Goal: Task Accomplishment & Management: Manage account settings

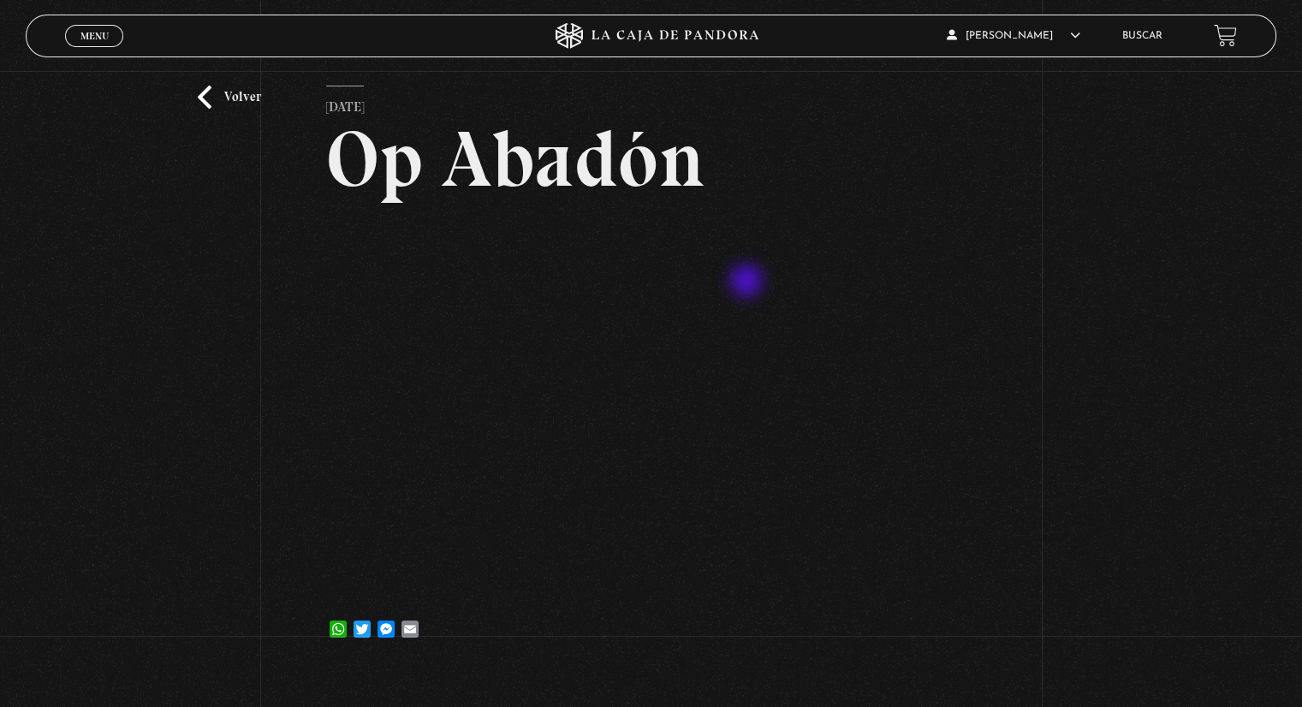
scroll to position [86, 0]
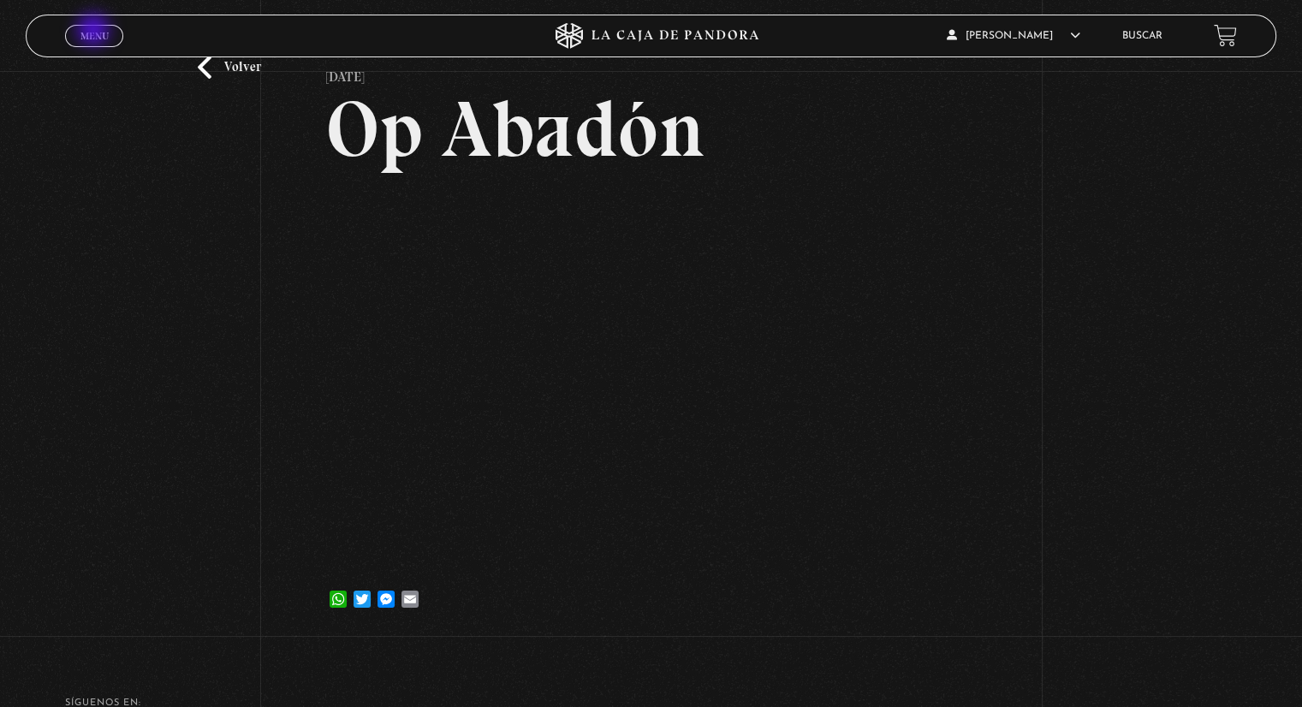
click at [94, 28] on link "Menu Cerrar" at bounding box center [94, 36] width 58 height 22
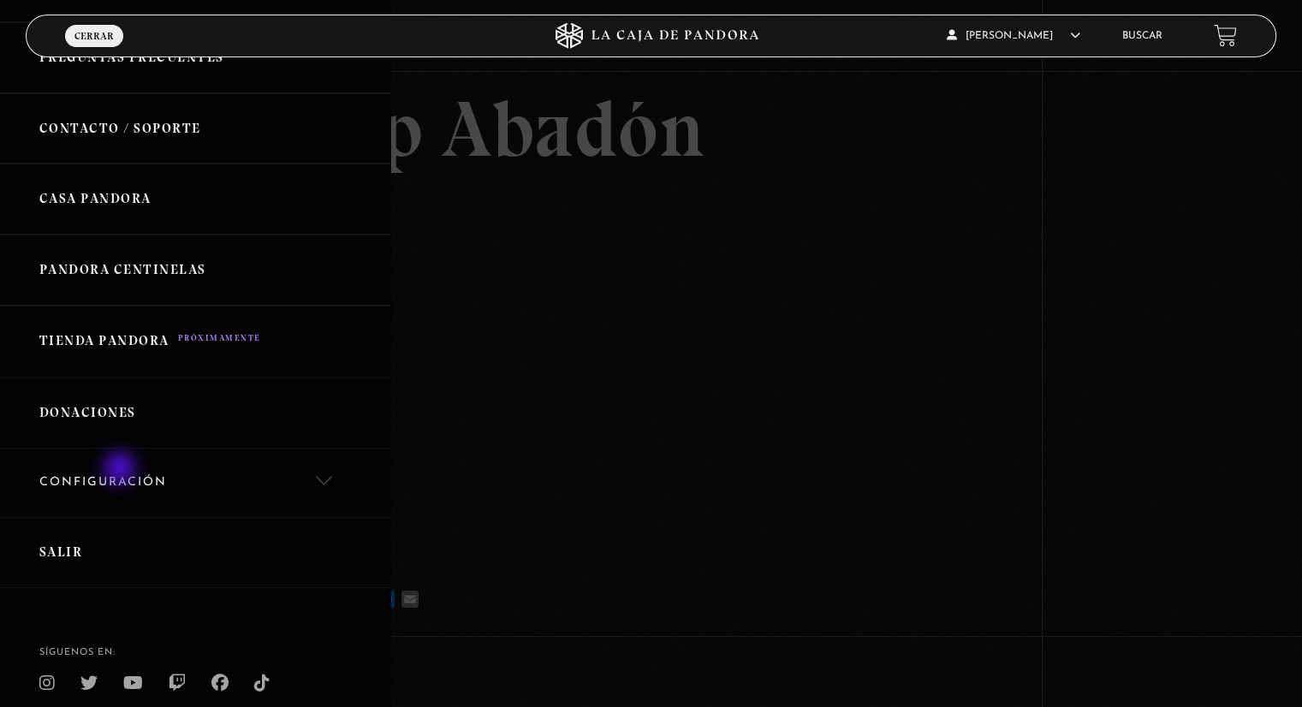
scroll to position [514, 0]
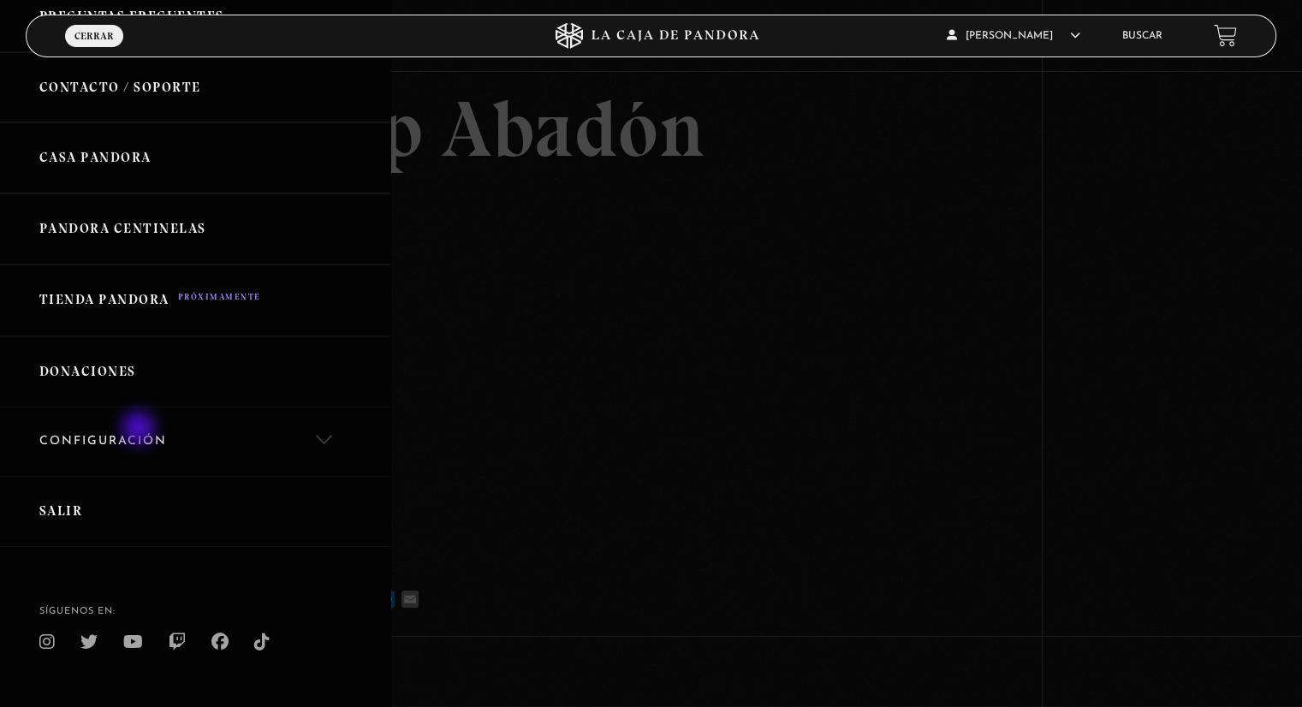
click at [140, 430] on link "Configuración" at bounding box center [195, 442] width 390 height 69
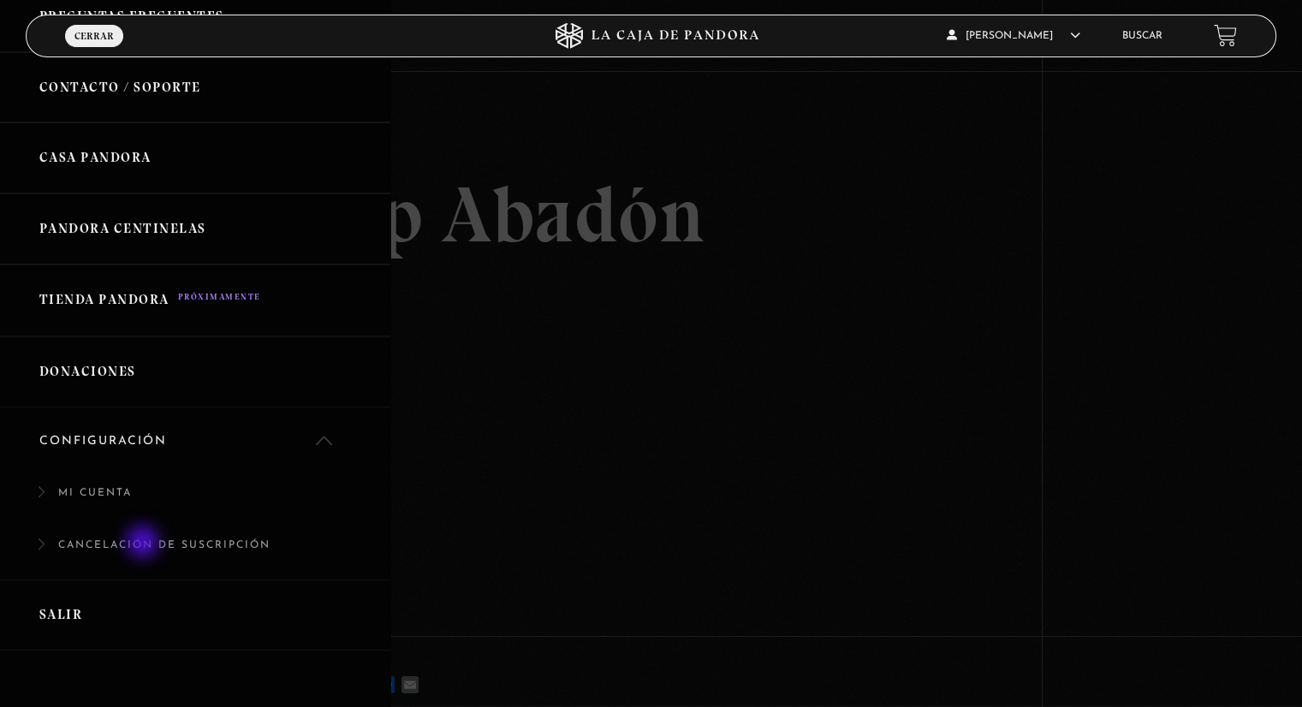
click at [145, 544] on link "Cancelación de suscripción" at bounding box center [195, 554] width 390 height 52
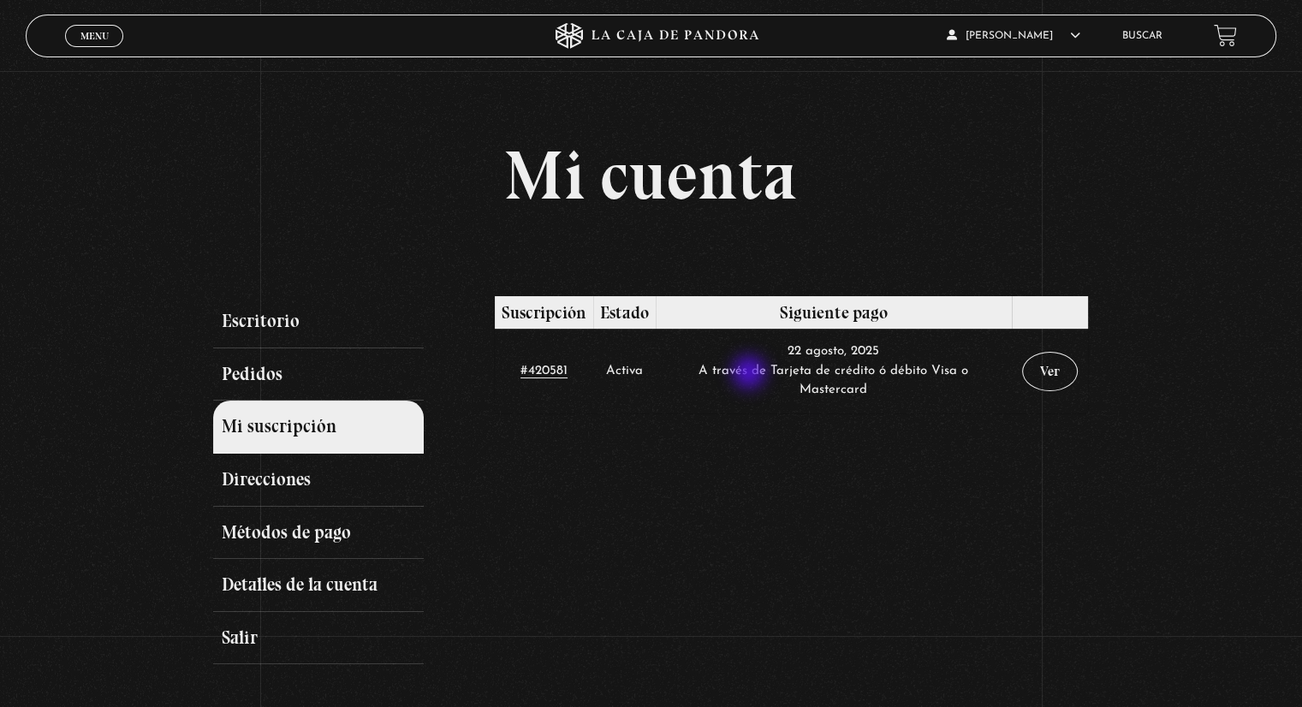
scroll to position [86, 0]
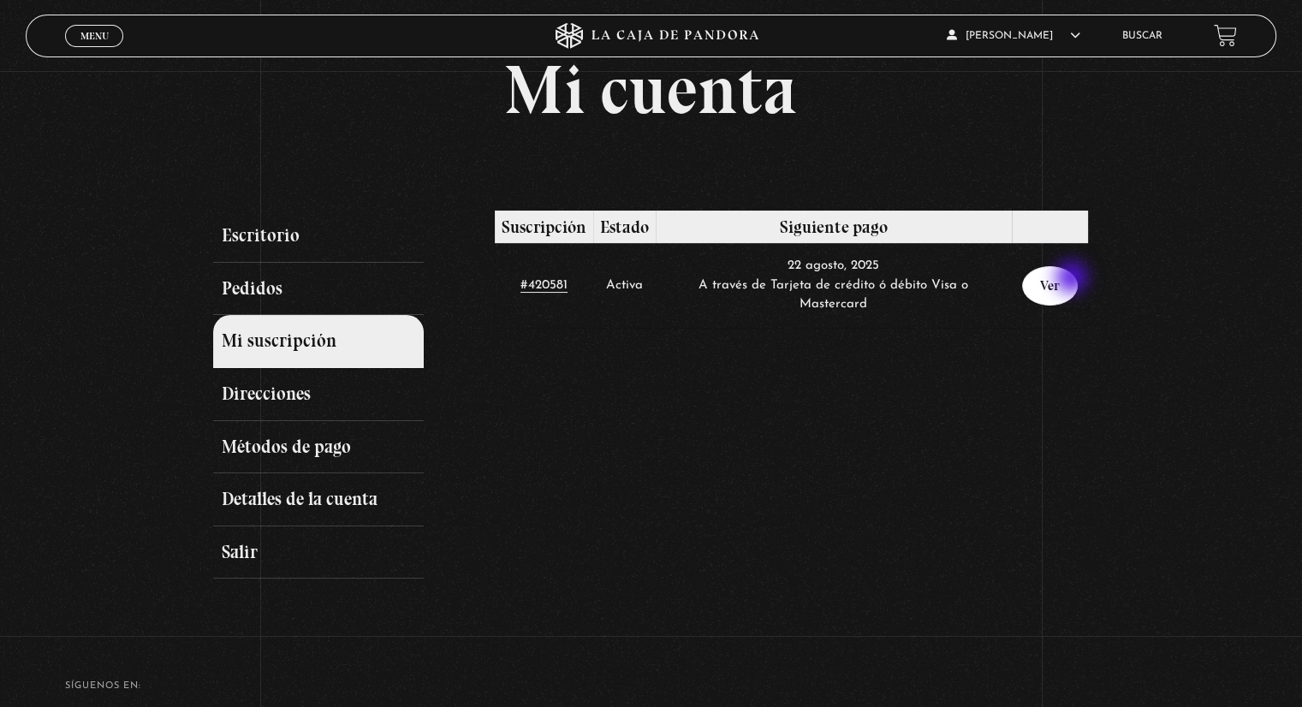
click at [1070, 275] on link "Ver" at bounding box center [1050, 285] width 56 height 39
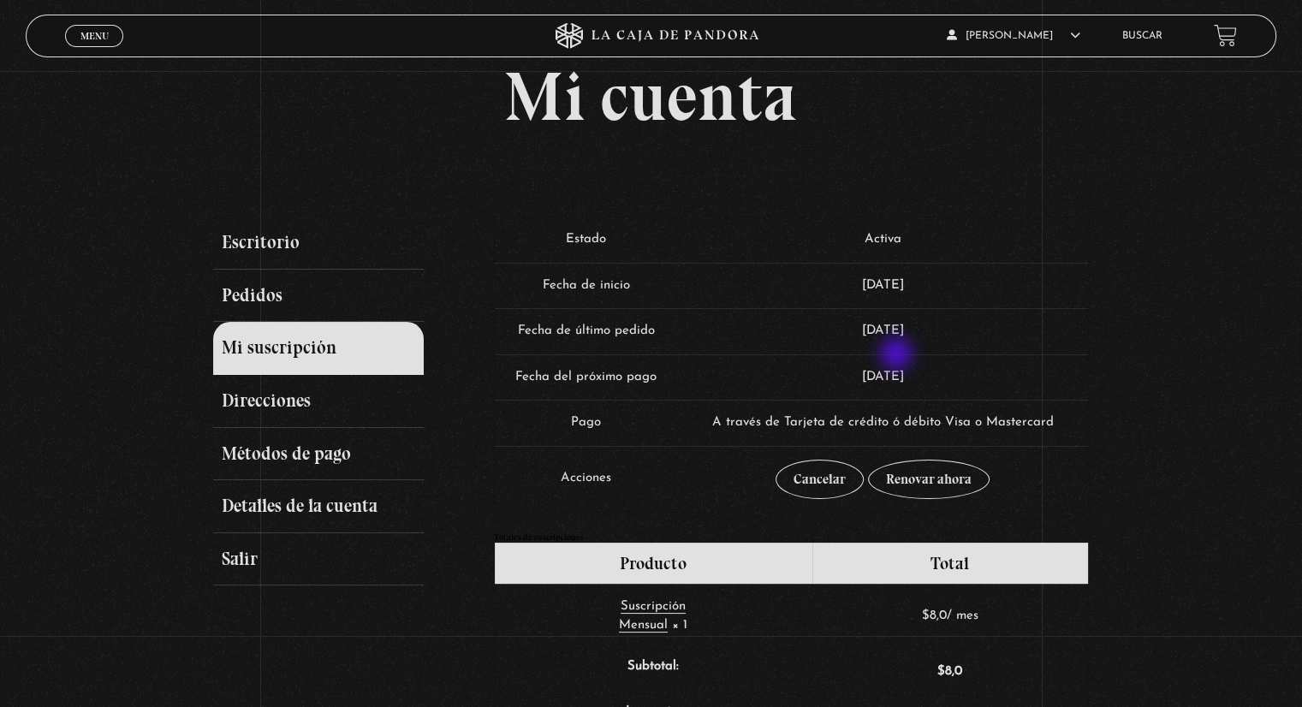
scroll to position [171, 0]
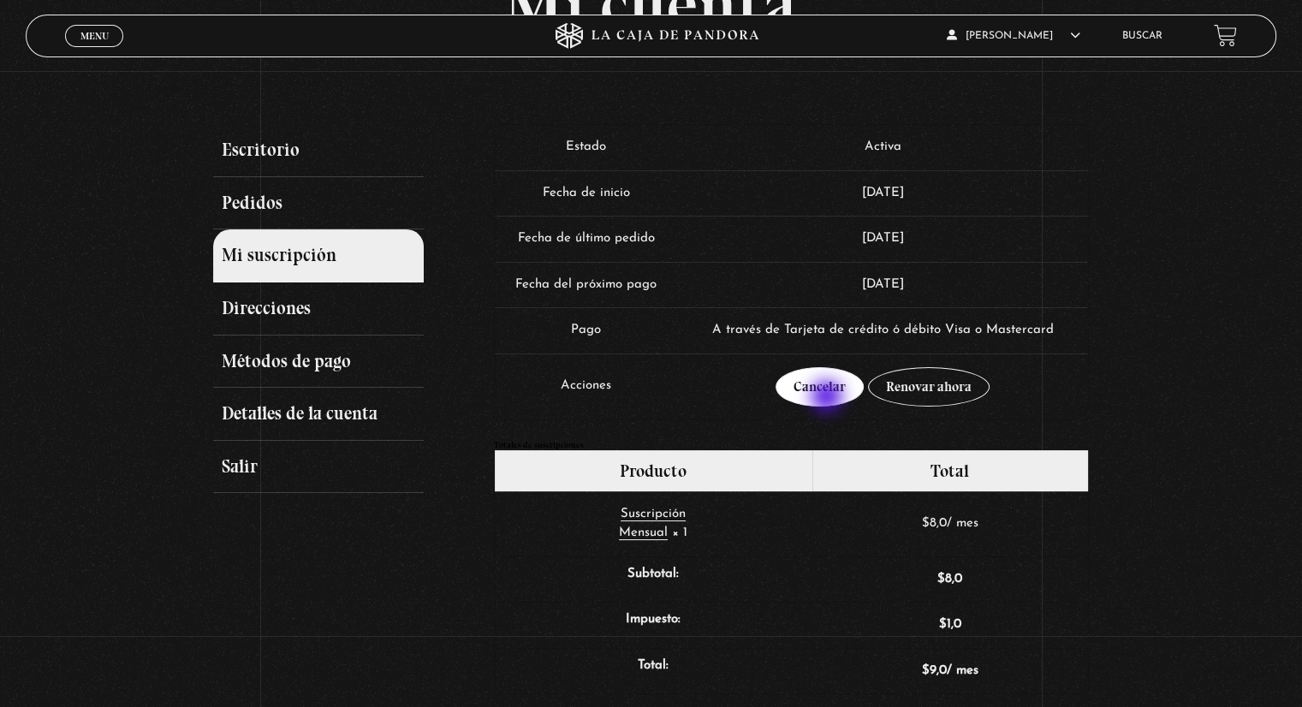
click at [829, 398] on link "Cancelar" at bounding box center [820, 386] width 88 height 39
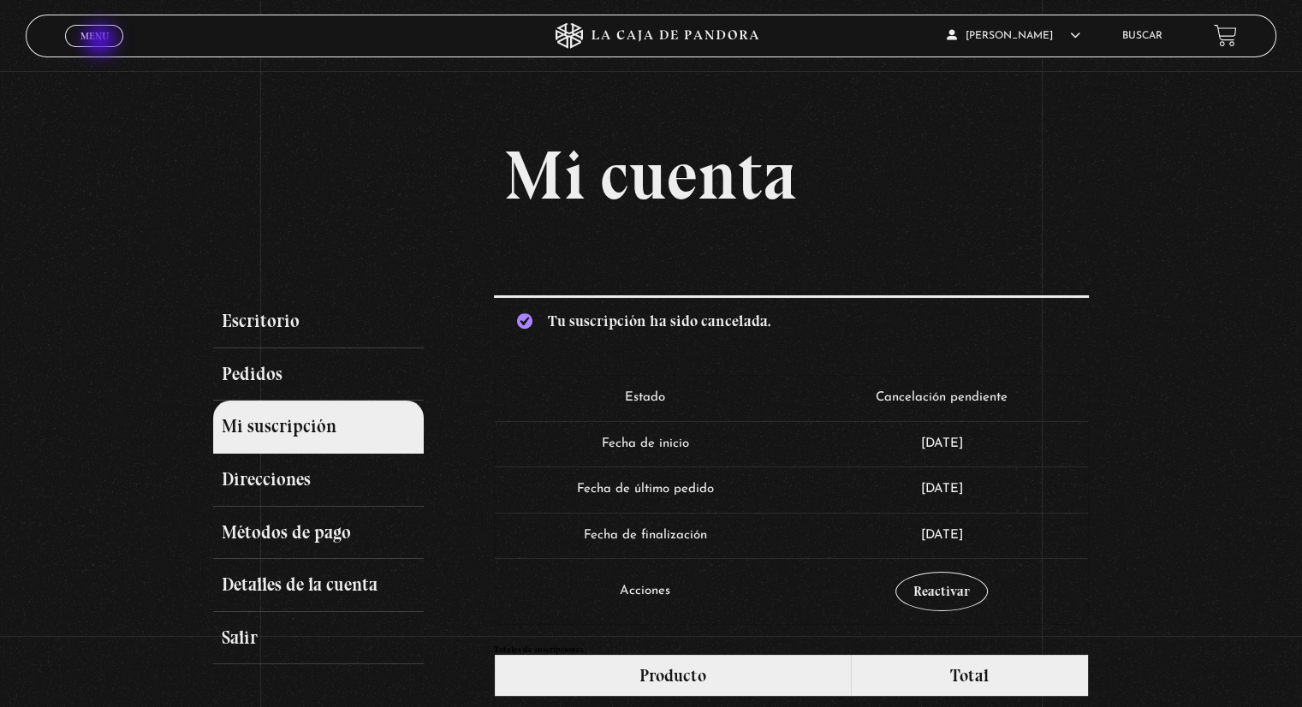
click at [102, 42] on link "Menu Cerrar" at bounding box center [94, 36] width 58 height 22
